Goal: Navigation & Orientation: Find specific page/section

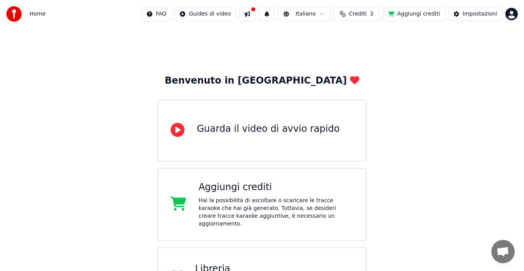
click at [483, 149] on div "Benvenuto in Youka Guarda il video di avvio rapido Aggiungi crediti Hai la poss…" at bounding box center [262, 204] width 524 height 353
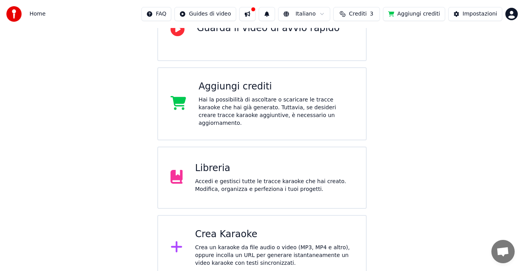
scroll to position [102, 0]
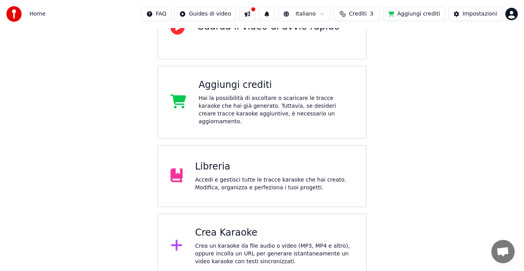
click at [228, 176] on div "Accedi e gestisci tutte le tracce karaoke che hai creato. Modifica, organizza e…" at bounding box center [274, 184] width 158 height 16
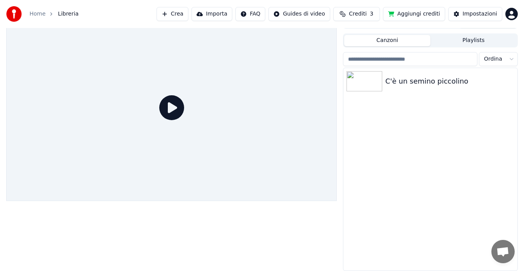
scroll to position [11, 0]
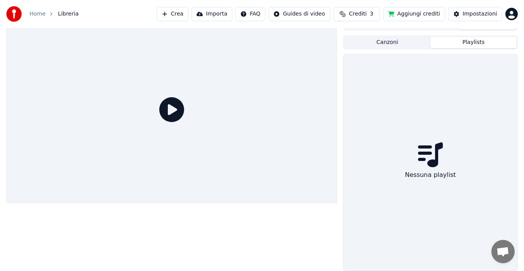
click at [467, 37] on button "Playlists" at bounding box center [473, 42] width 86 height 11
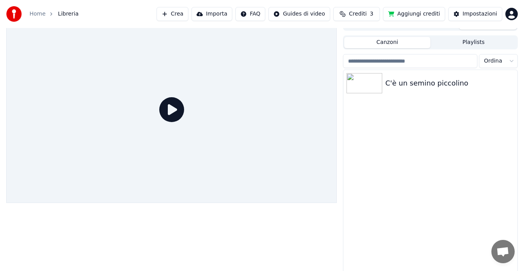
click at [394, 42] on button "Canzoni" at bounding box center [387, 42] width 86 height 11
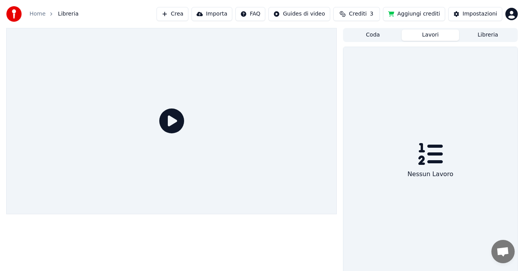
click at [409, 37] on button "Lavori" at bounding box center [430, 35] width 57 height 11
click at [378, 35] on button "Coda" at bounding box center [372, 35] width 57 height 11
click at [512, 17] on html "Home Libreria Crea Importa FAQ Guides di video Crediti 3 Aggiungi crediti Impos…" at bounding box center [262, 135] width 524 height 271
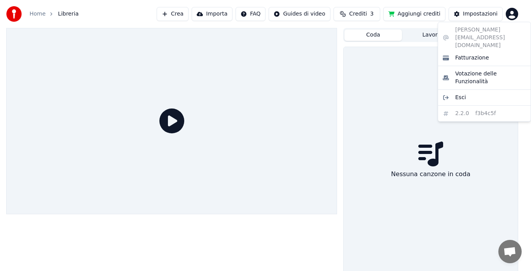
click at [141, 172] on html "Home Libreria Crea Importa FAQ Guides di video Crediti 3 Aggiungi crediti Impos…" at bounding box center [265, 135] width 531 height 271
